Goal: Task Accomplishment & Management: Complete application form

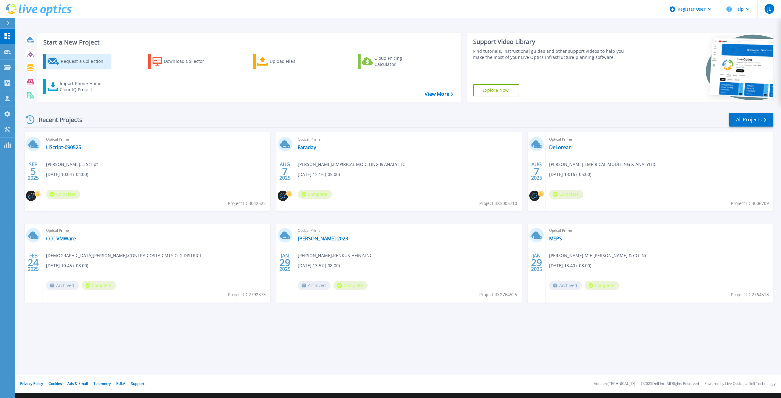
click at [93, 63] on div "Request a Collection" at bounding box center [85, 61] width 49 height 12
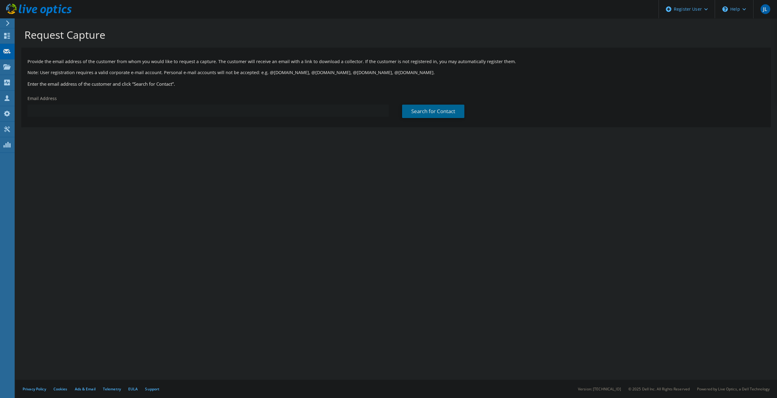
paste input "[EMAIL_ADDRESS][DOMAIN_NAME]"
type input "[EMAIL_ADDRESS][DOMAIN_NAME]"
click at [410, 110] on div "Provide the email address of the customer from whom you would like to request a…" at bounding box center [395, 86] width 749 height 71
click at [414, 109] on link "Search for Contact" at bounding box center [433, 111] width 62 height 13
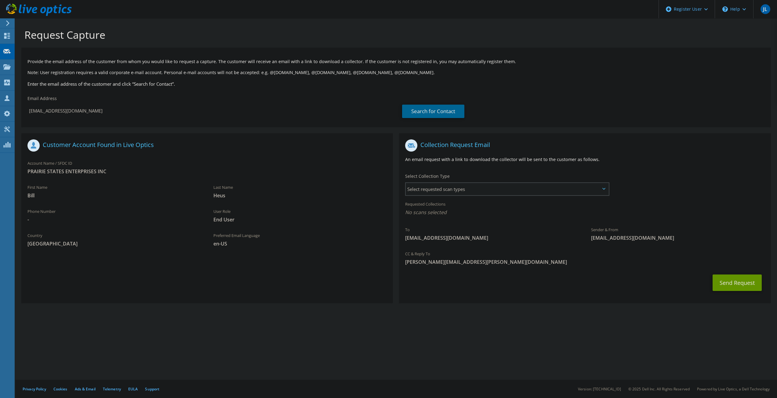
click at [446, 186] on span "Select requested scan types" at bounding box center [507, 189] width 202 height 12
click at [429, 208] on label "Optical Prime" at bounding box center [437, 207] width 37 height 7
click at [0, 0] on input "Optical Prime" at bounding box center [0, 0] width 0 height 0
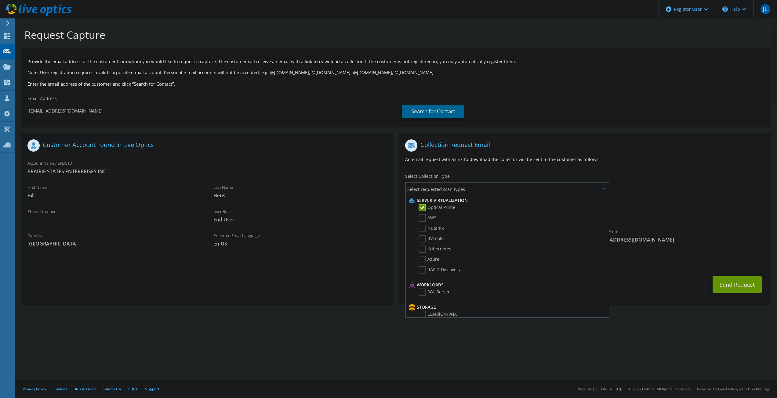
click at [315, 177] on div "Account Name / SFDC ID PRAIRIE STATES ENTERPRISES INC" at bounding box center [206, 167] width 371 height 21
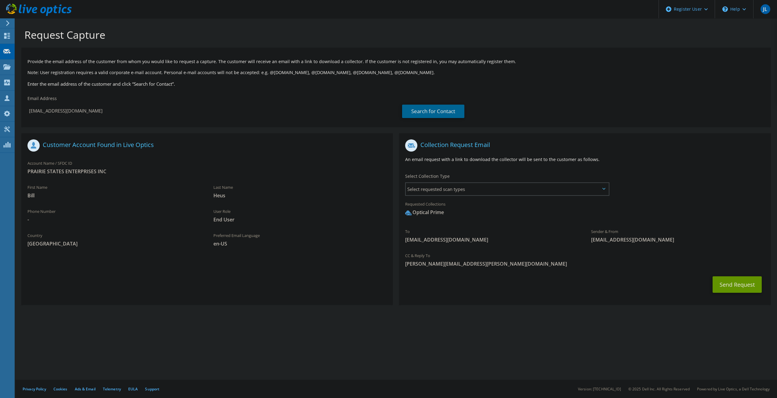
click at [268, 223] on span "End User" at bounding box center [300, 219] width 174 height 7
click at [449, 109] on link "Search for Contact" at bounding box center [433, 111] width 62 height 13
click at [738, 288] on button "Send Request" at bounding box center [736, 285] width 49 height 16
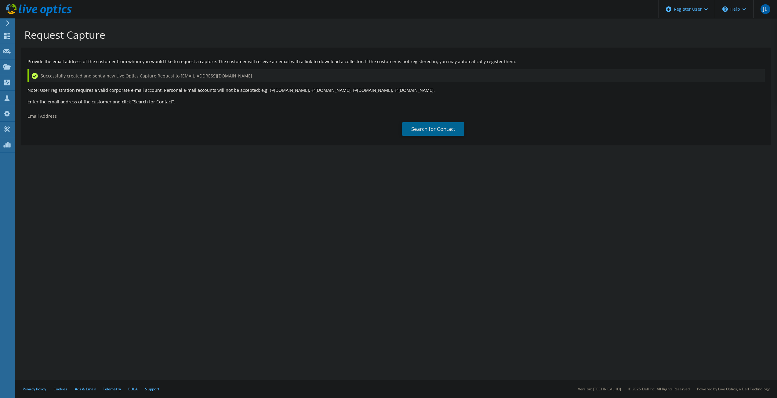
click at [250, 198] on div "Request Capture Provide the email address of the customer from whom you would l…" at bounding box center [396, 208] width 762 height 380
drag, startPoint x: 322, startPoint y: 37, endPoint x: 209, endPoint y: 221, distance: 216.1
click at [209, 221] on div "Request Capture Provide the email address of the customer from whom you would l…" at bounding box center [396, 208] width 762 height 380
